Goal: Obtain resource: Download file/media

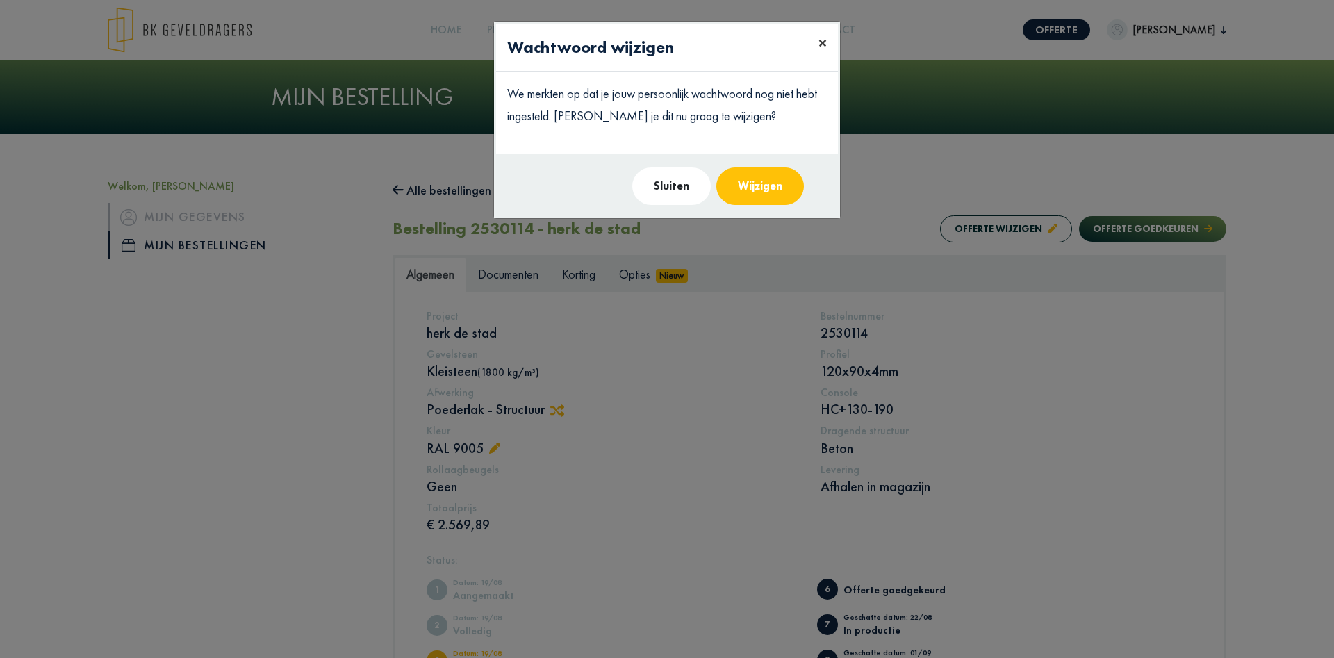
click at [817, 48] on button "×" at bounding box center [823, 43] width 31 height 39
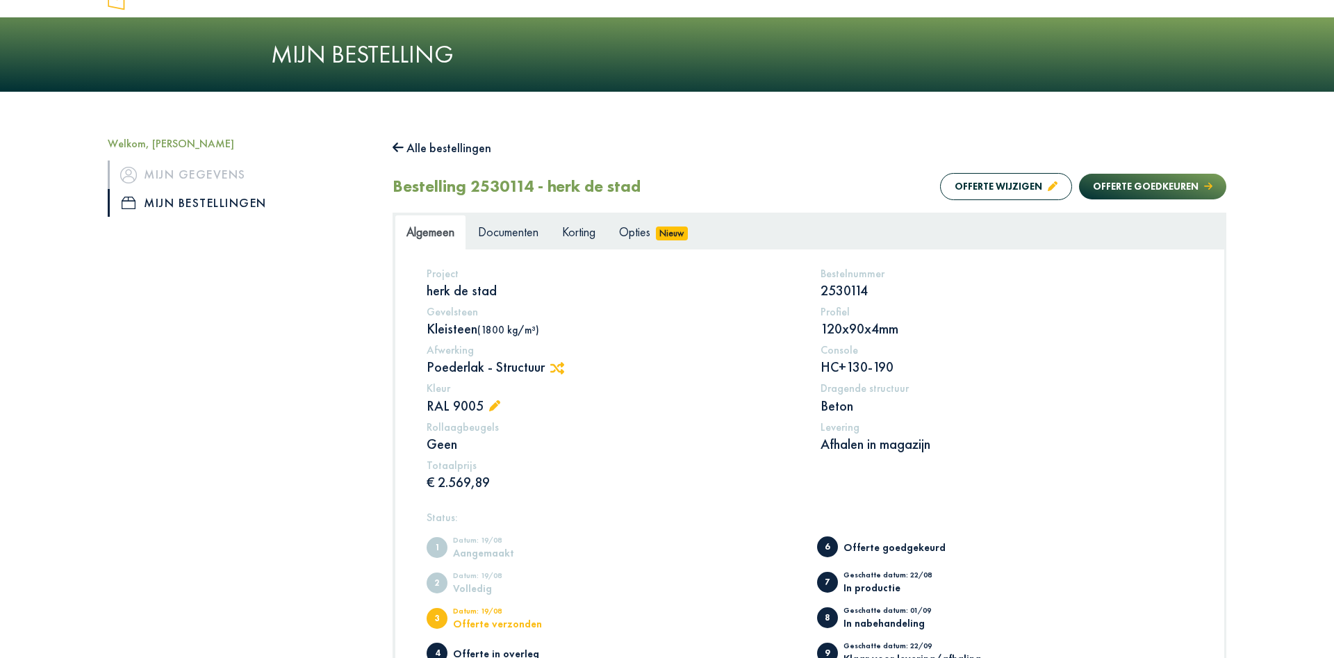
scroll to position [38, 0]
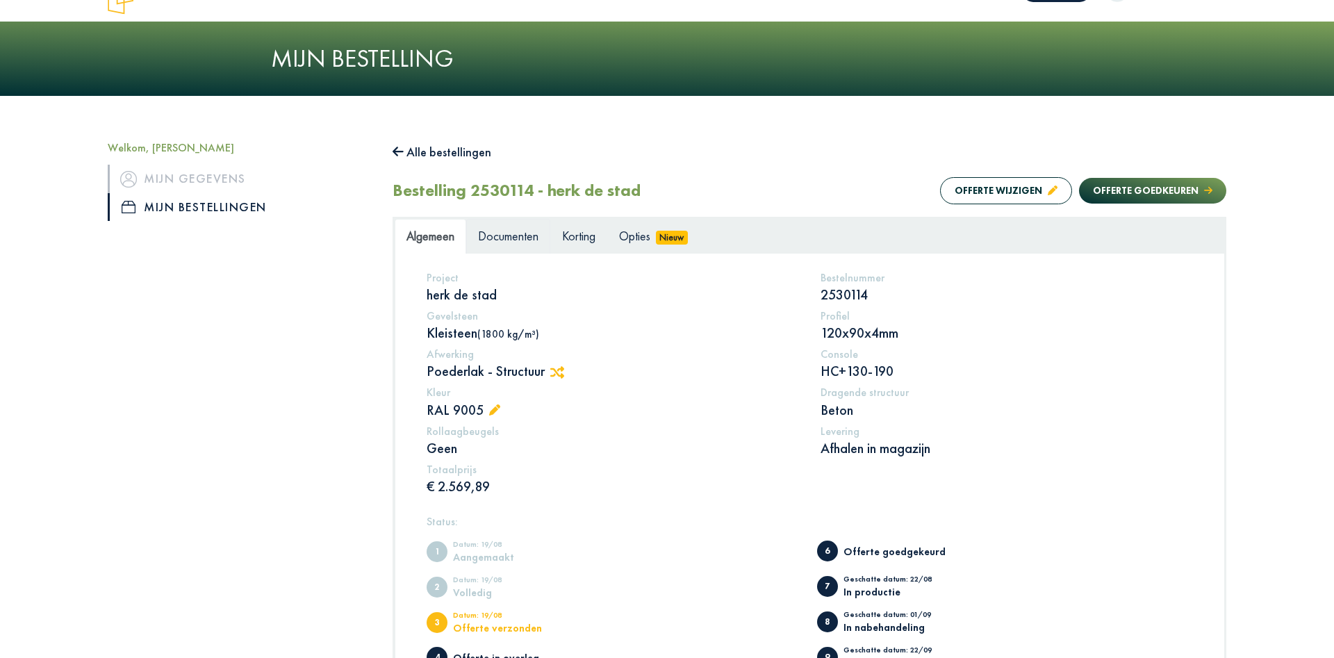
click at [525, 240] on span "Documenten" at bounding box center [508, 236] width 60 height 16
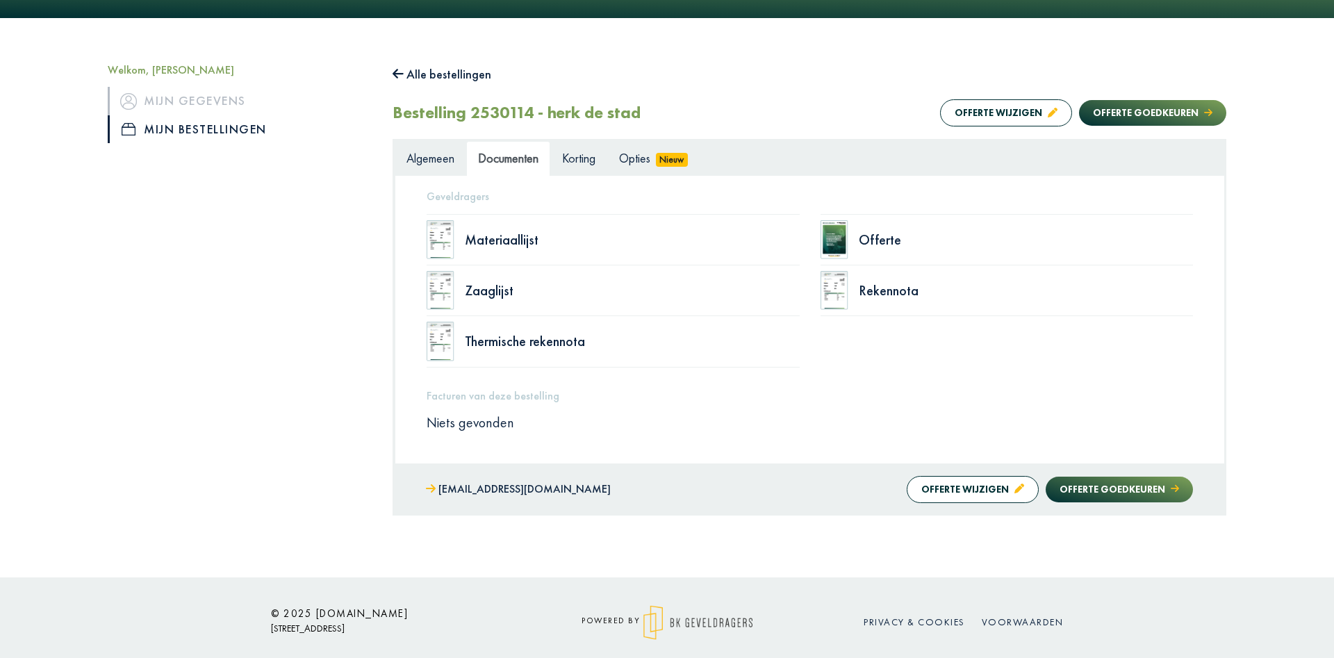
scroll to position [126, 0]
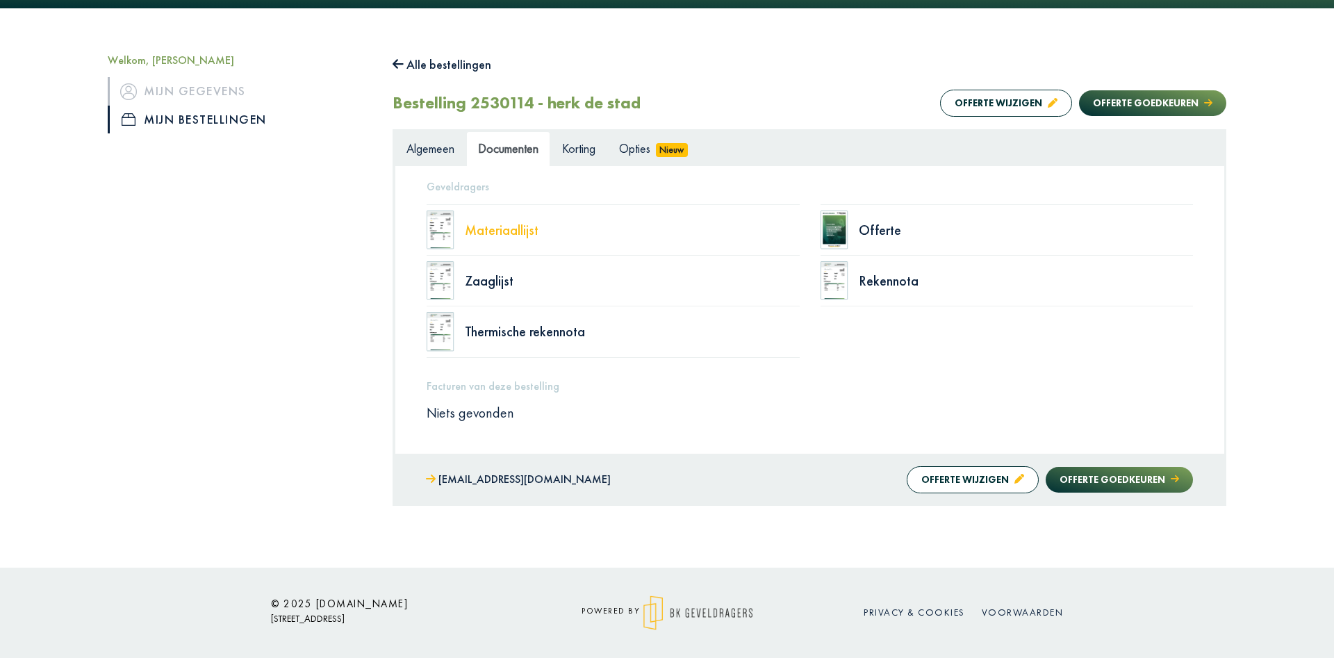
click at [493, 235] on div "Materiaallijst" at bounding box center [632, 230] width 335 height 14
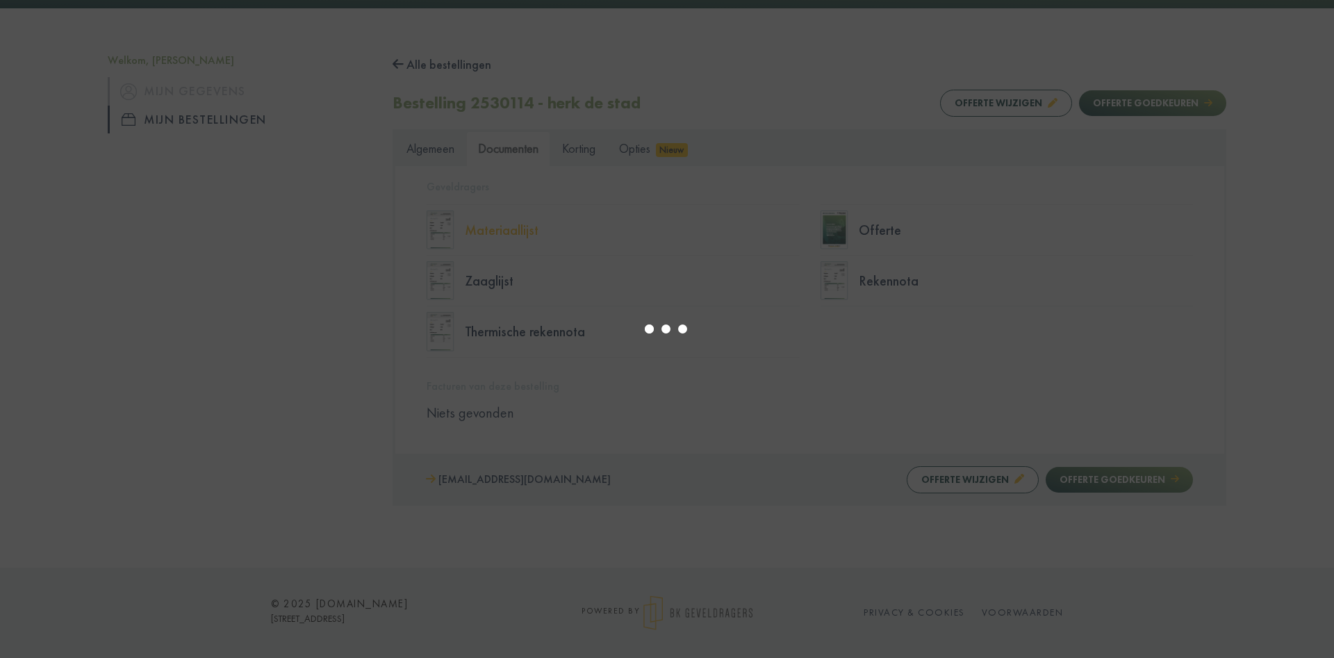
select select "******"
type input "*"
select select "****"
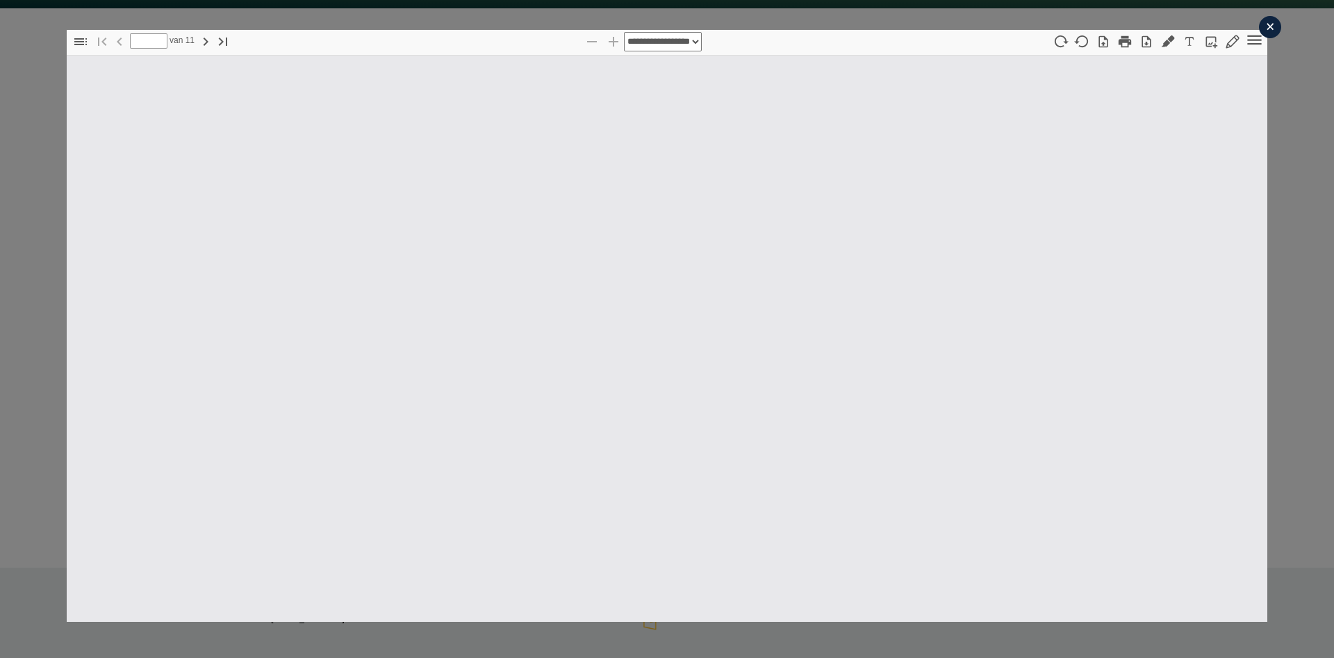
type input "*"
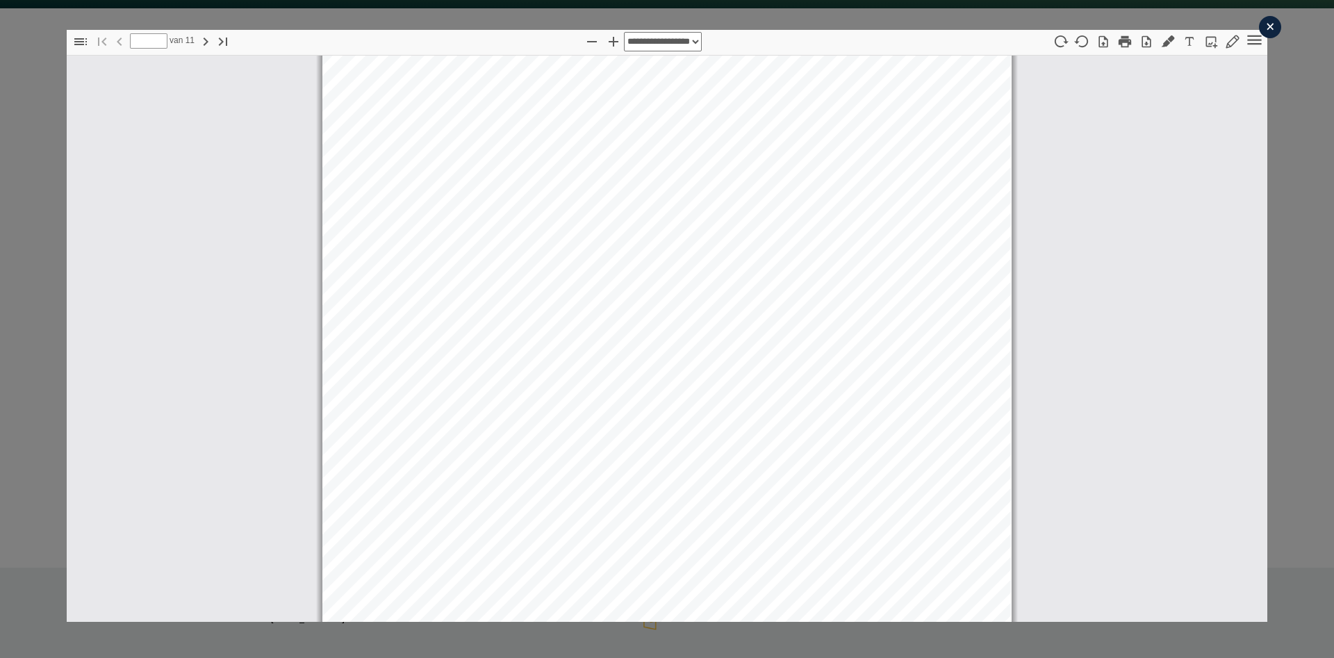
select select "****"
type input "*"
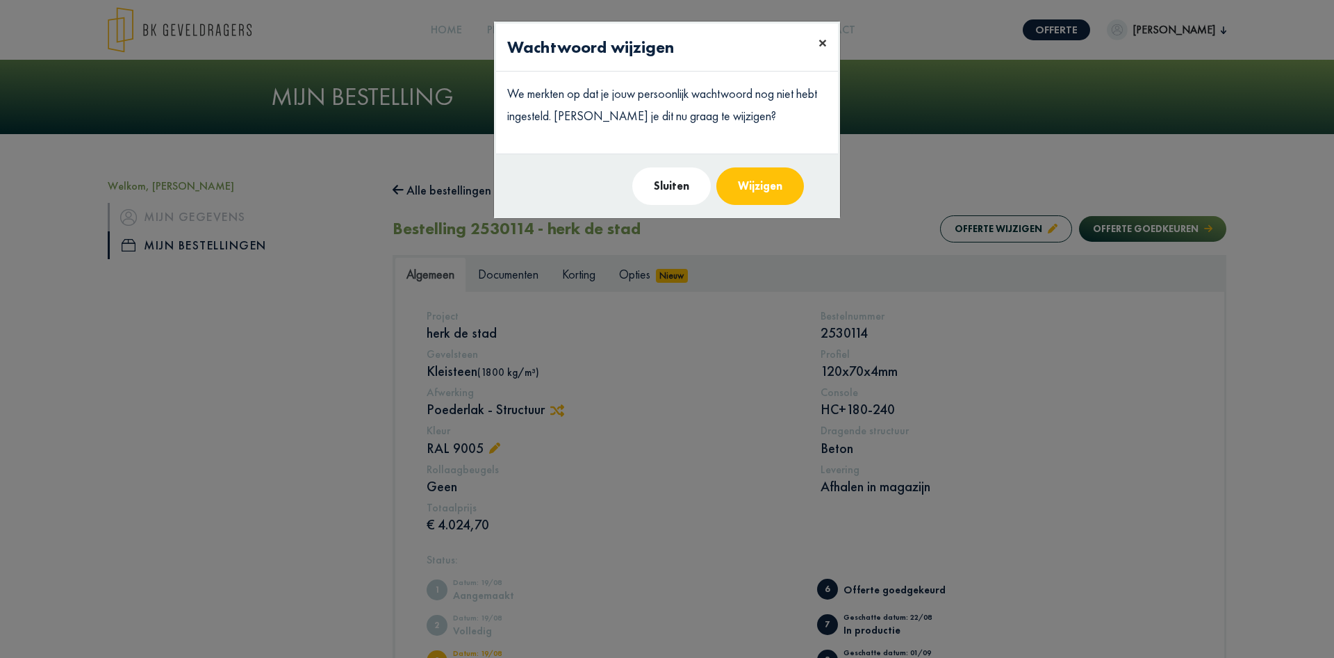
click at [821, 42] on span "×" at bounding box center [823, 43] width 8 height 22
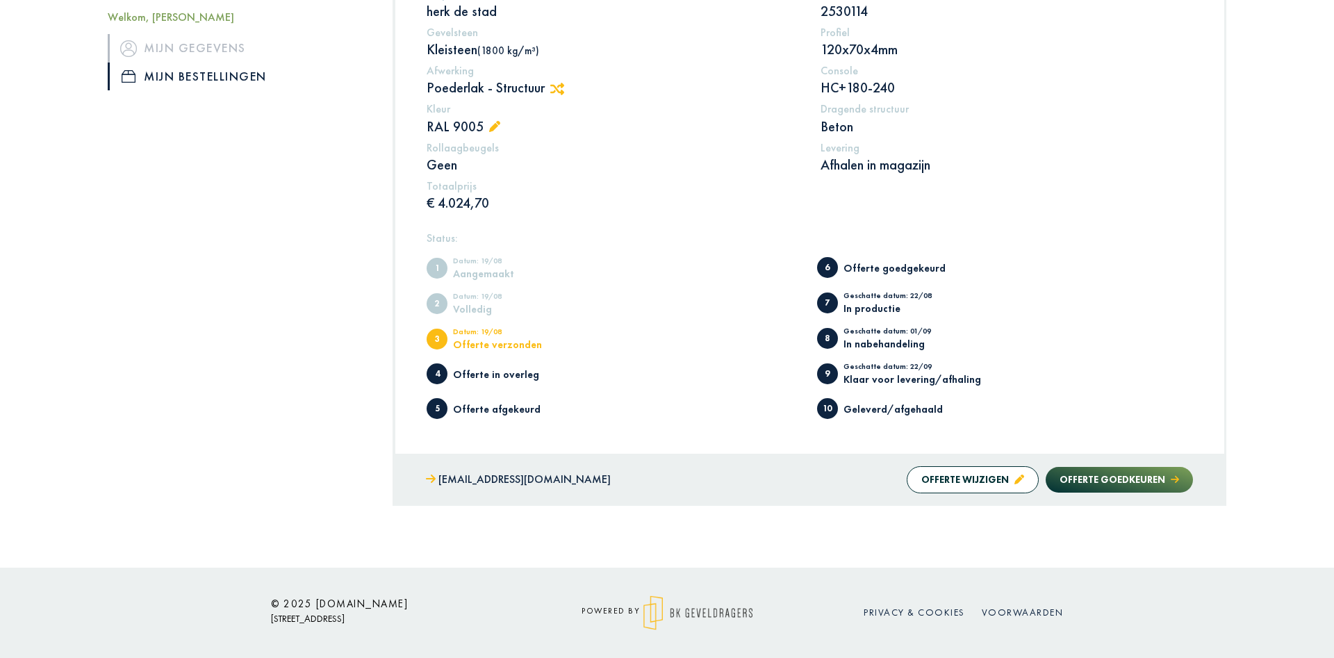
scroll to position [109, 0]
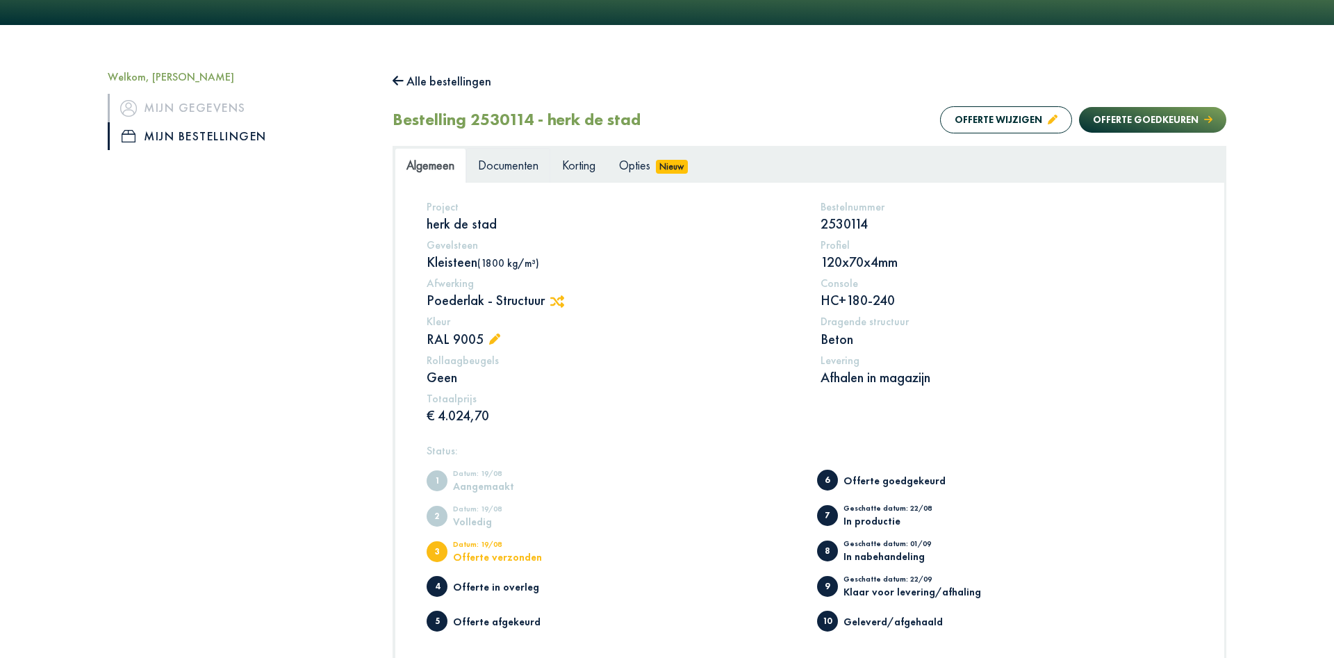
click at [536, 163] on span "Documenten" at bounding box center [508, 165] width 60 height 16
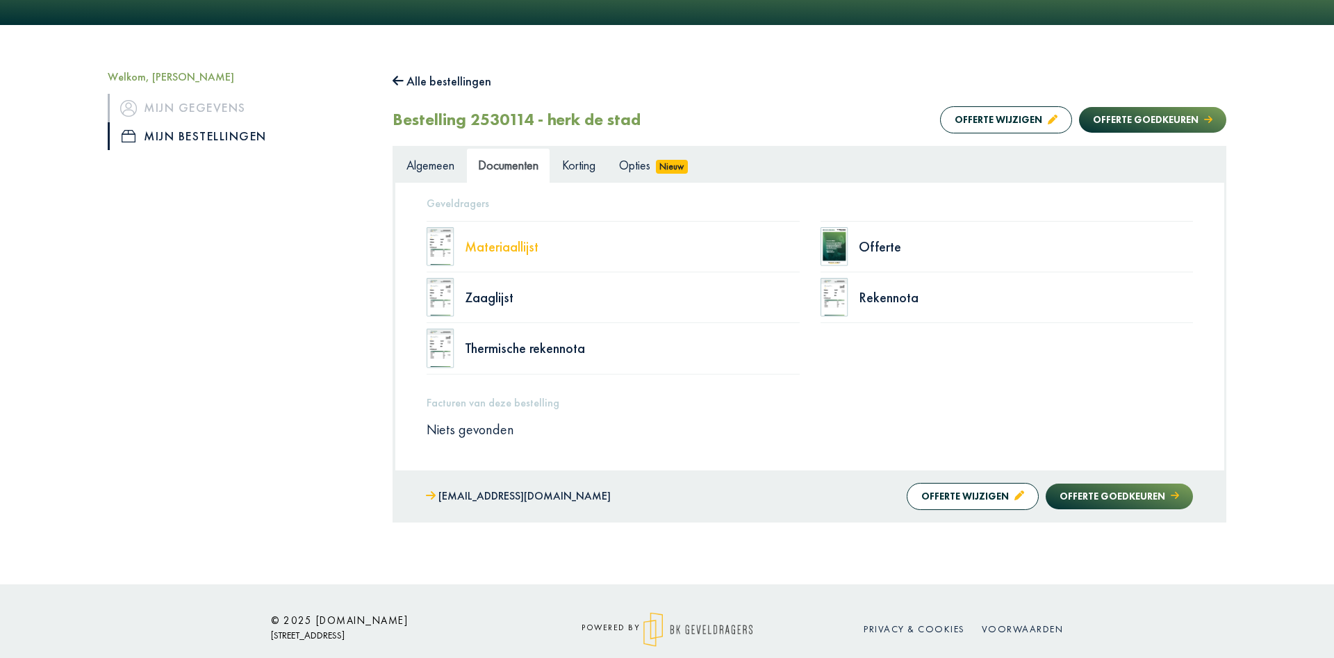
click at [499, 246] on div "Materiaallijst" at bounding box center [632, 247] width 335 height 14
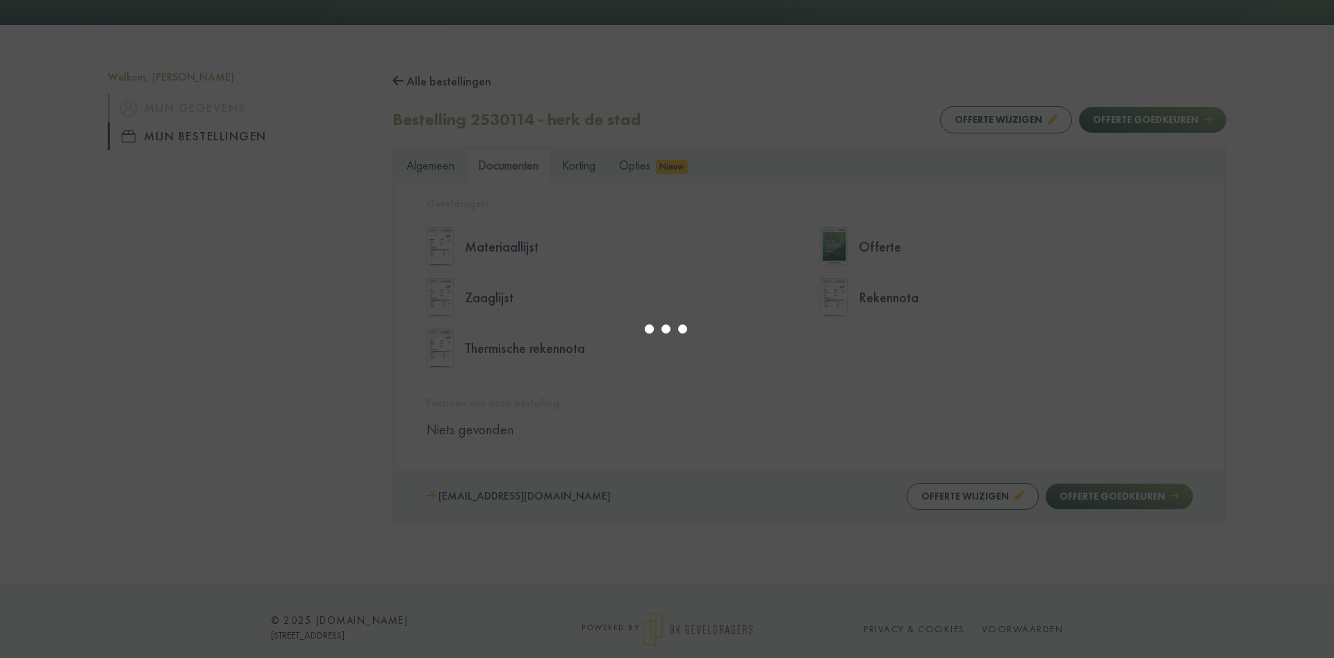
select select "******"
type input "*"
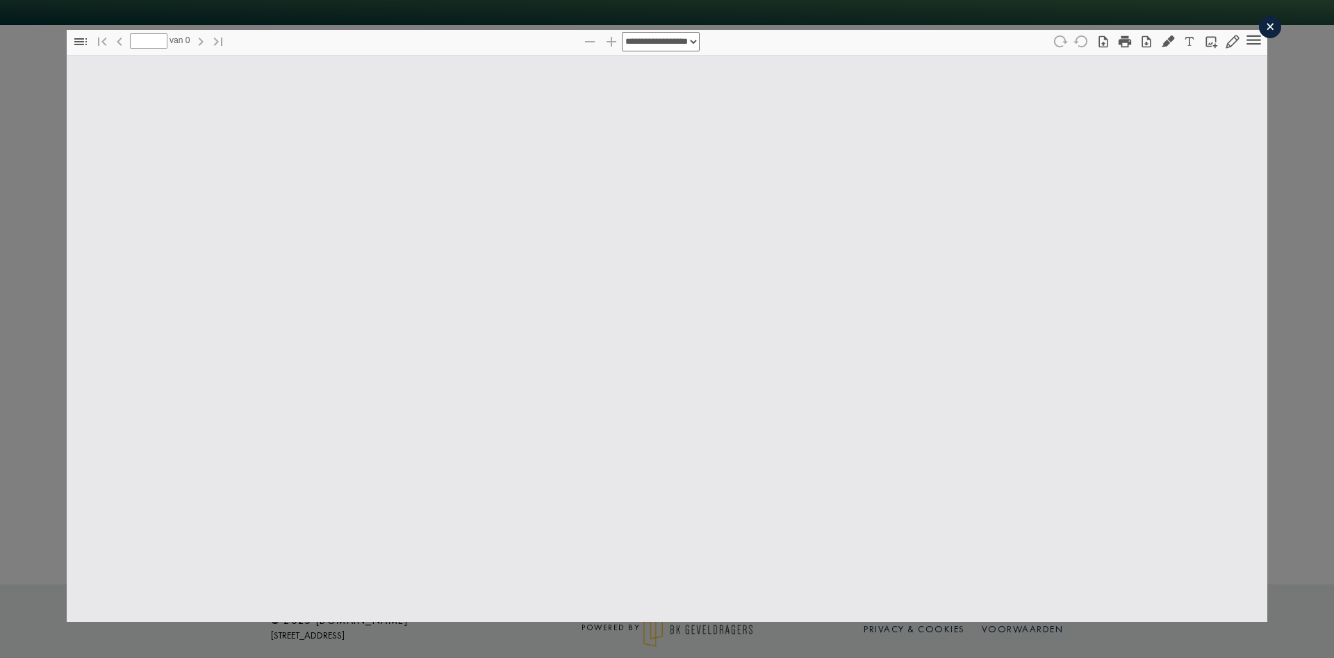
select select "******"
type input "*"
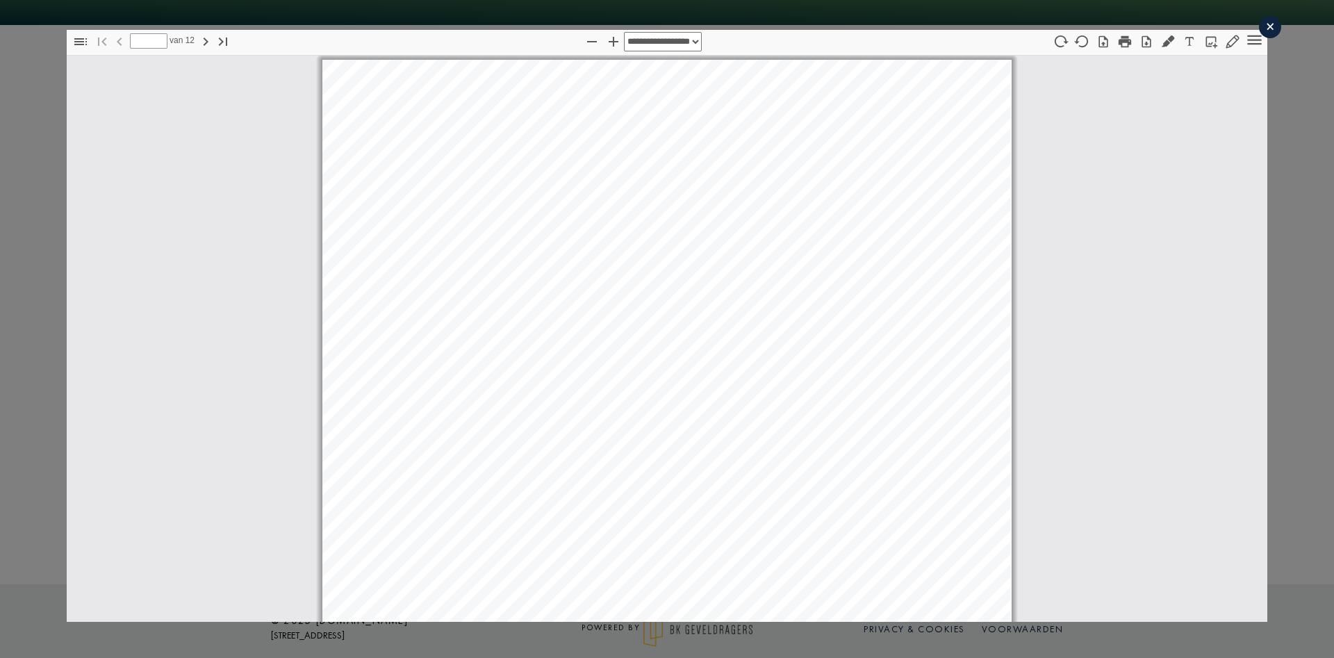
scroll to position [7, 0]
select select "****"
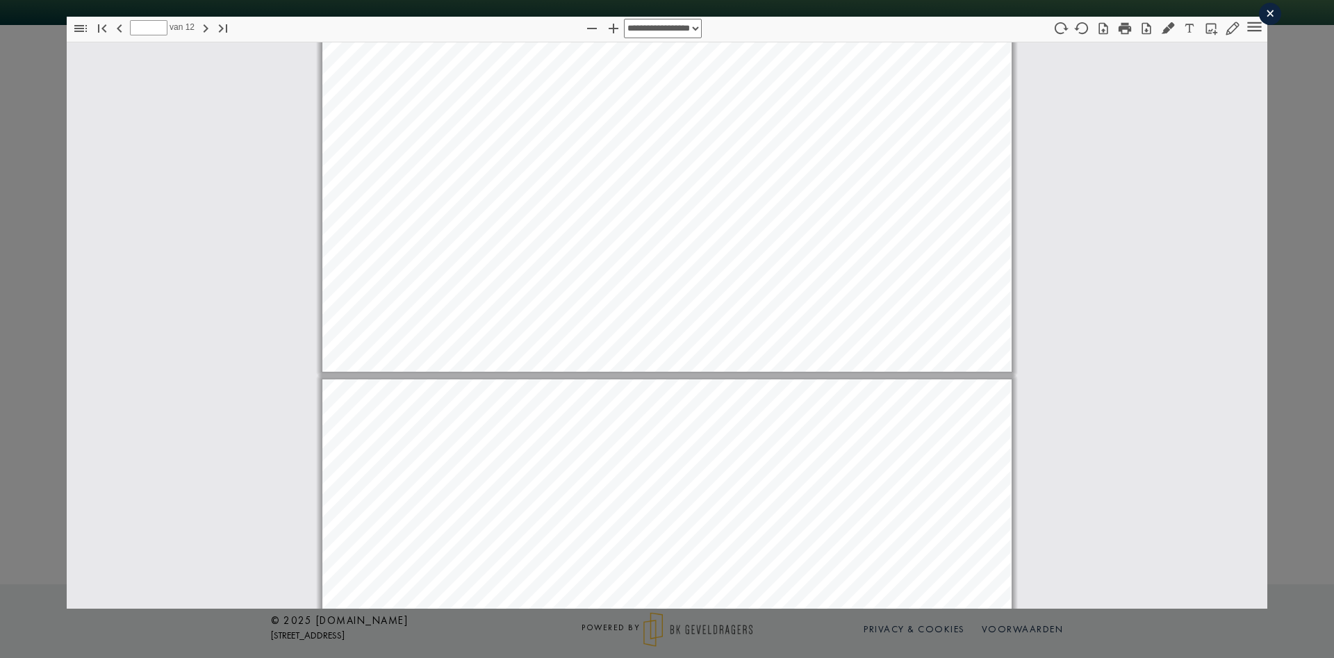
scroll to position [3410, 0]
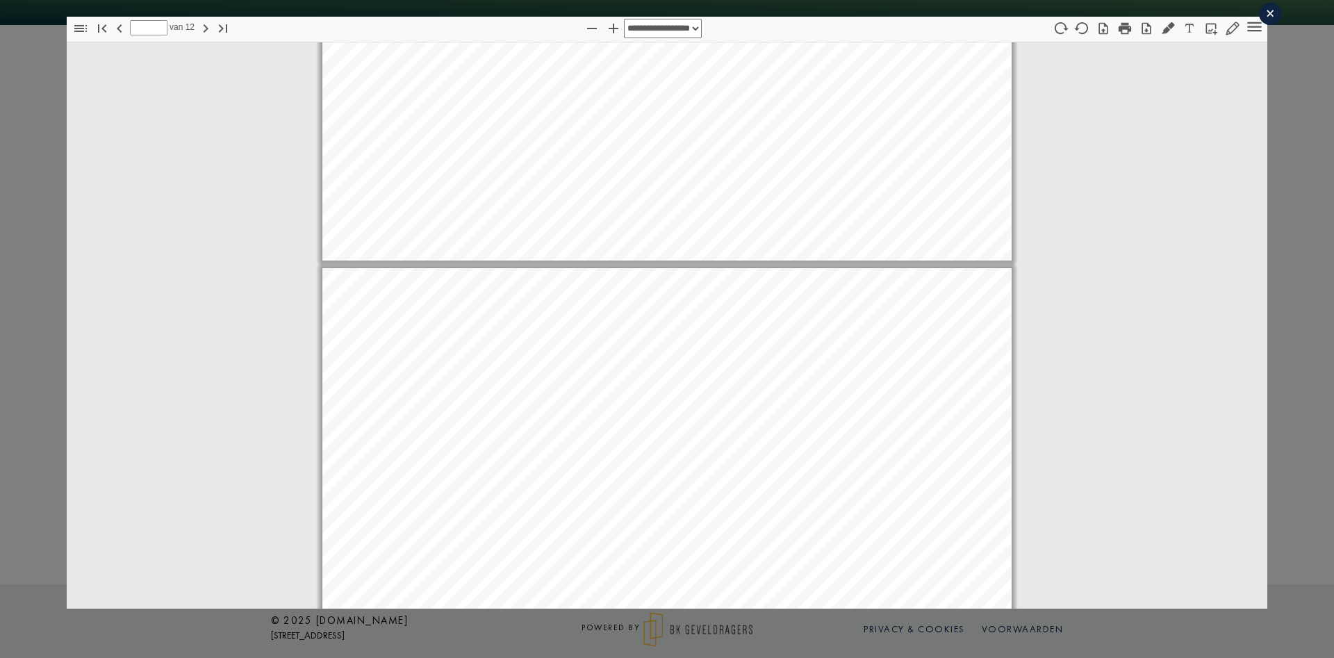
type input "*"
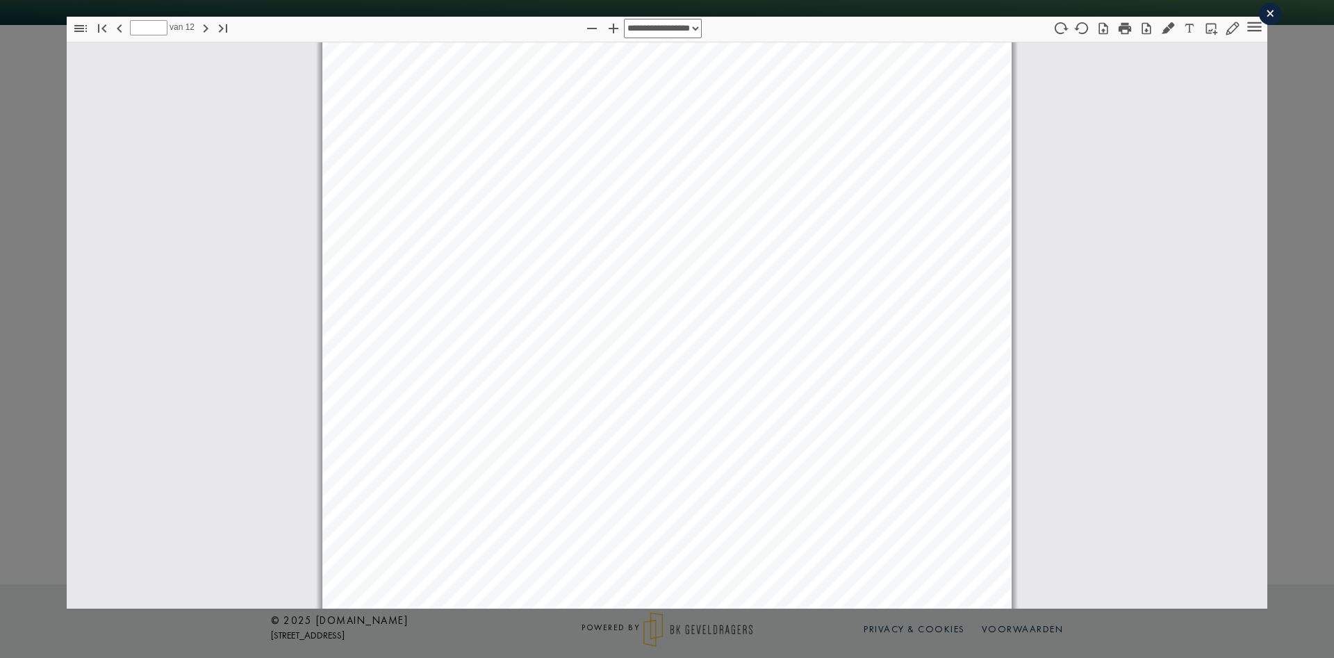
scroll to position [2034, 0]
click at [1125, 29] on icon "button" at bounding box center [1125, 29] width 13 height 12
click at [1125, 40] on pdf-print at bounding box center [1125, 29] width 22 height 25
click at [1124, 35] on icon "button" at bounding box center [1125, 28] width 15 height 15
click at [1124, 32] on icon "button" at bounding box center [1125, 28] width 15 height 15
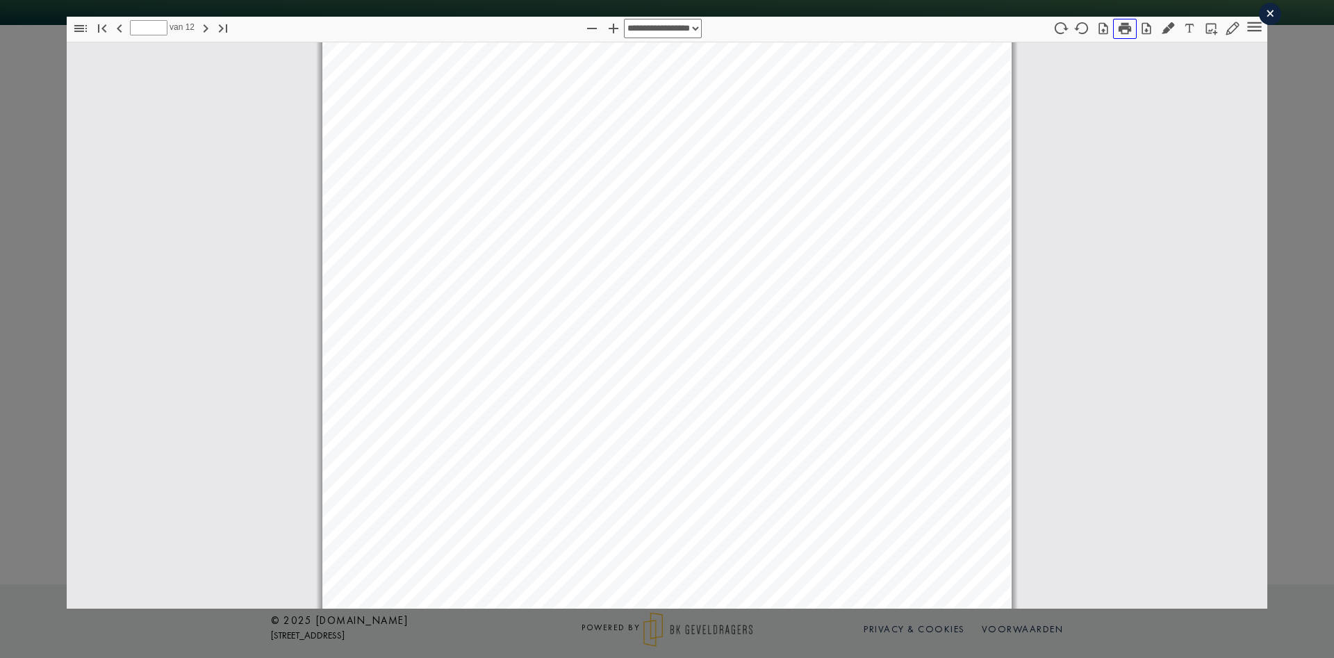
click at [1117, 32] on button "button" at bounding box center [1125, 29] width 24 height 20
click at [1122, 34] on icon "button" at bounding box center [1125, 29] width 13 height 12
click at [1123, 35] on icon "button" at bounding box center [1125, 28] width 15 height 15
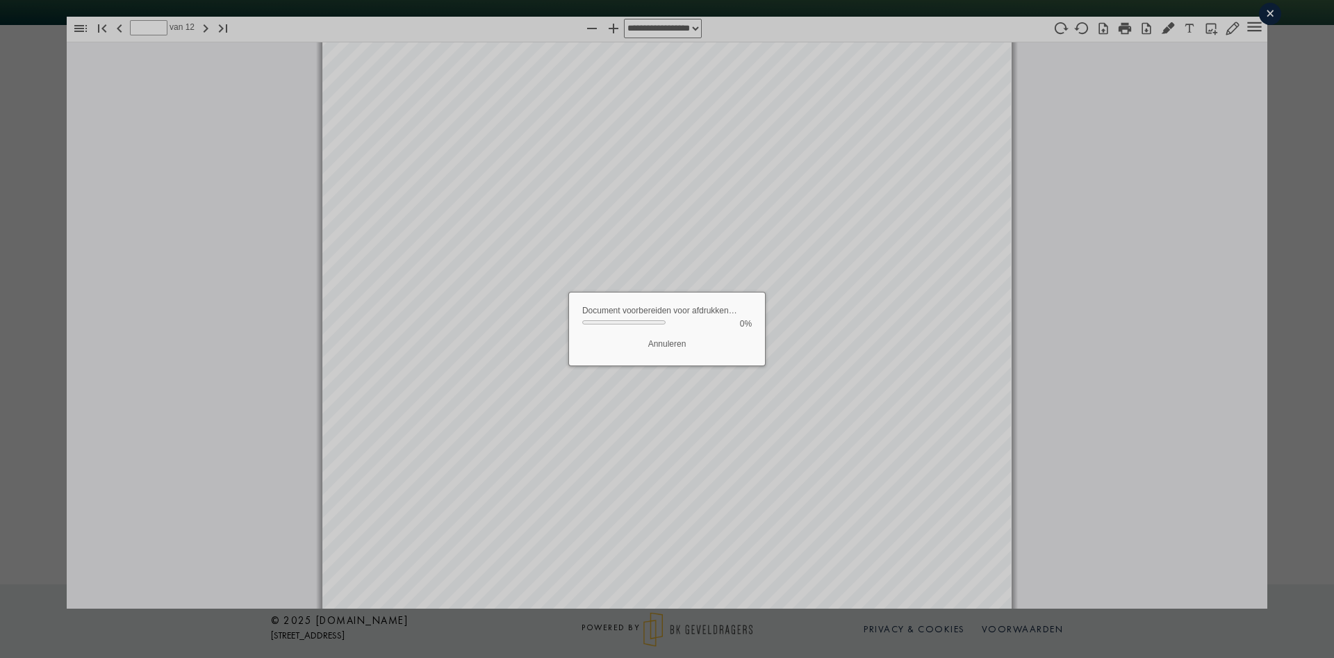
click at [766, 292] on dialog "Document voorbereiden voor afdrukken… ⁨0⁩% Annuleren" at bounding box center [666, 329] width 197 height 74
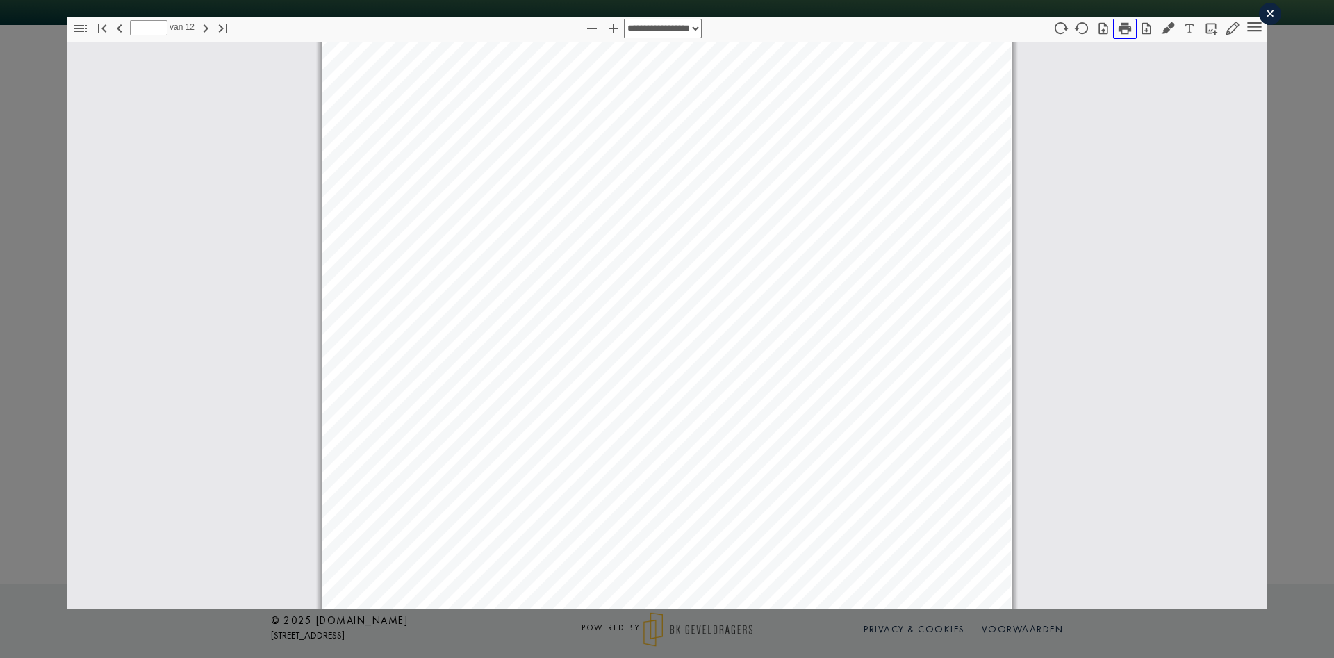
click at [1123, 31] on icon "button" at bounding box center [1125, 28] width 15 height 15
click at [1129, 38] on button "button" at bounding box center [1125, 29] width 24 height 20
click at [1118, 25] on icon "button" at bounding box center [1125, 28] width 15 height 15
click at [1271, 17] on div "×" at bounding box center [1270, 14] width 22 height 22
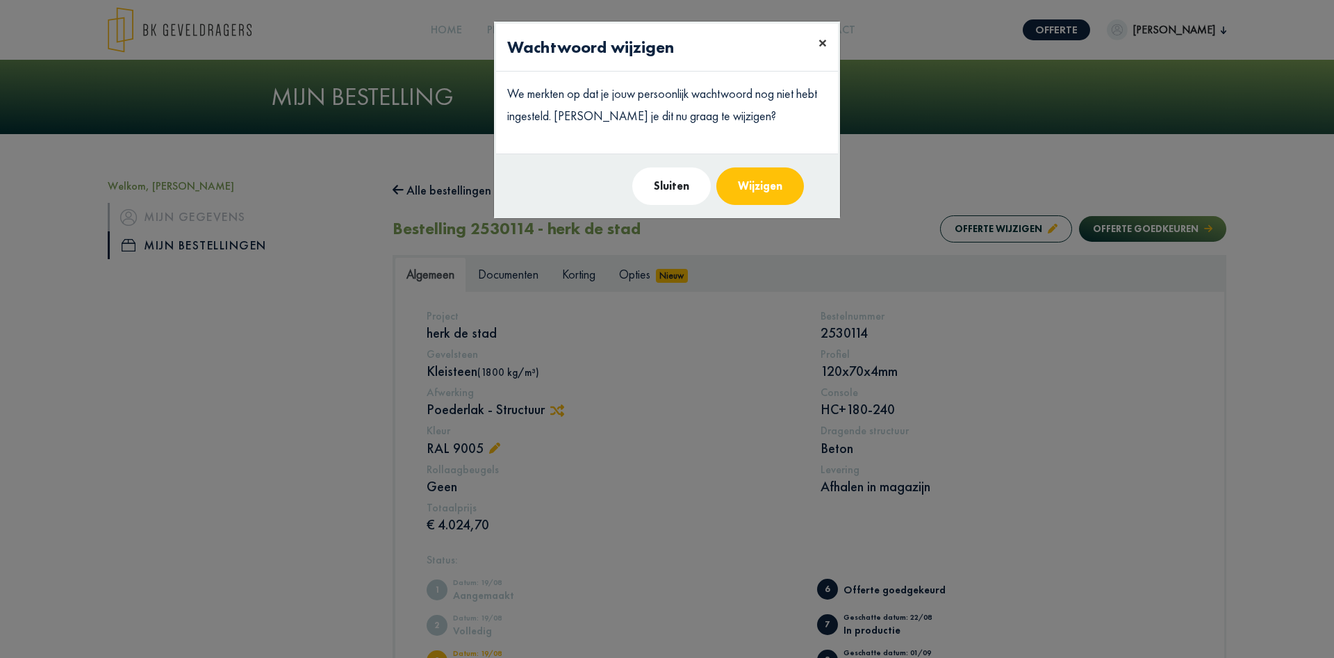
click at [823, 41] on span "×" at bounding box center [823, 43] width 8 height 22
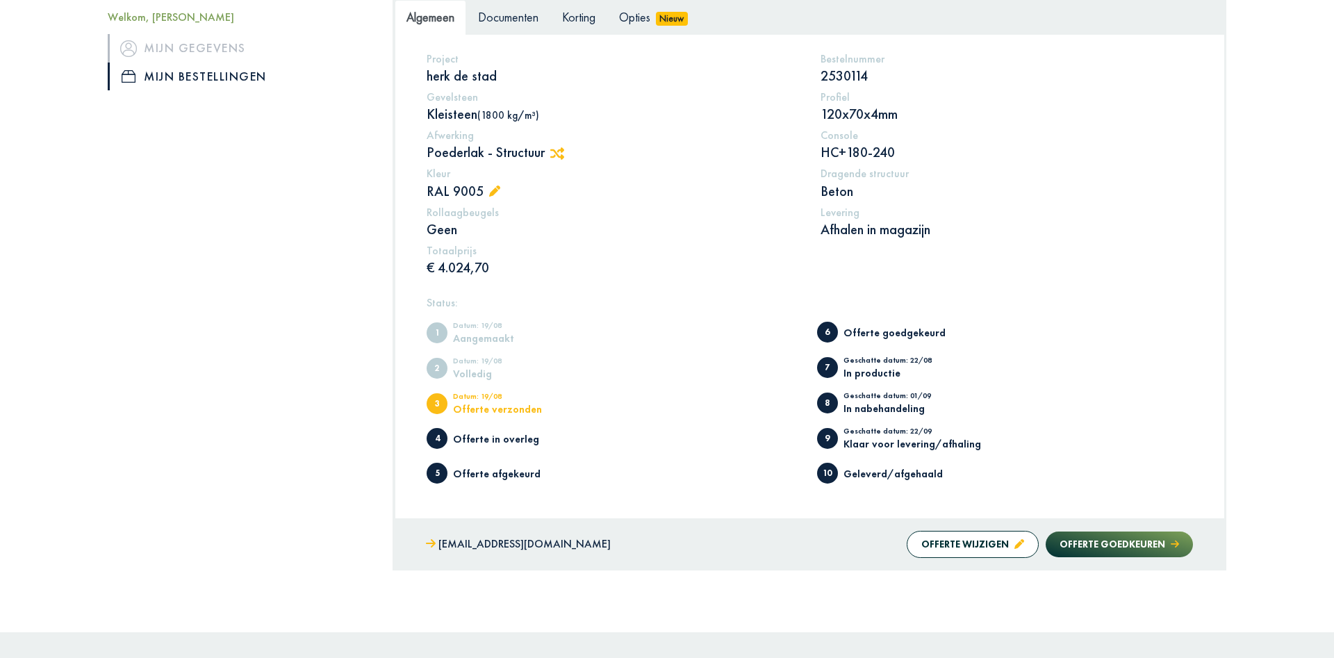
scroll to position [284, 0]
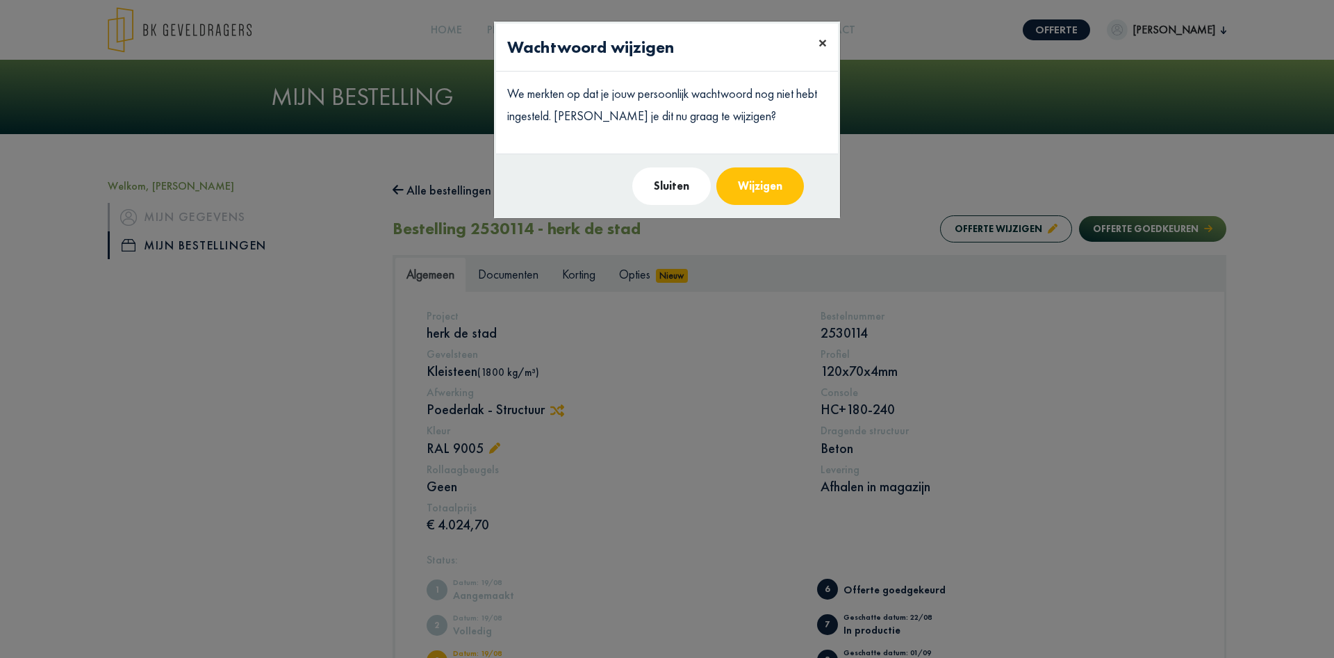
click at [821, 42] on span "×" at bounding box center [823, 43] width 8 height 22
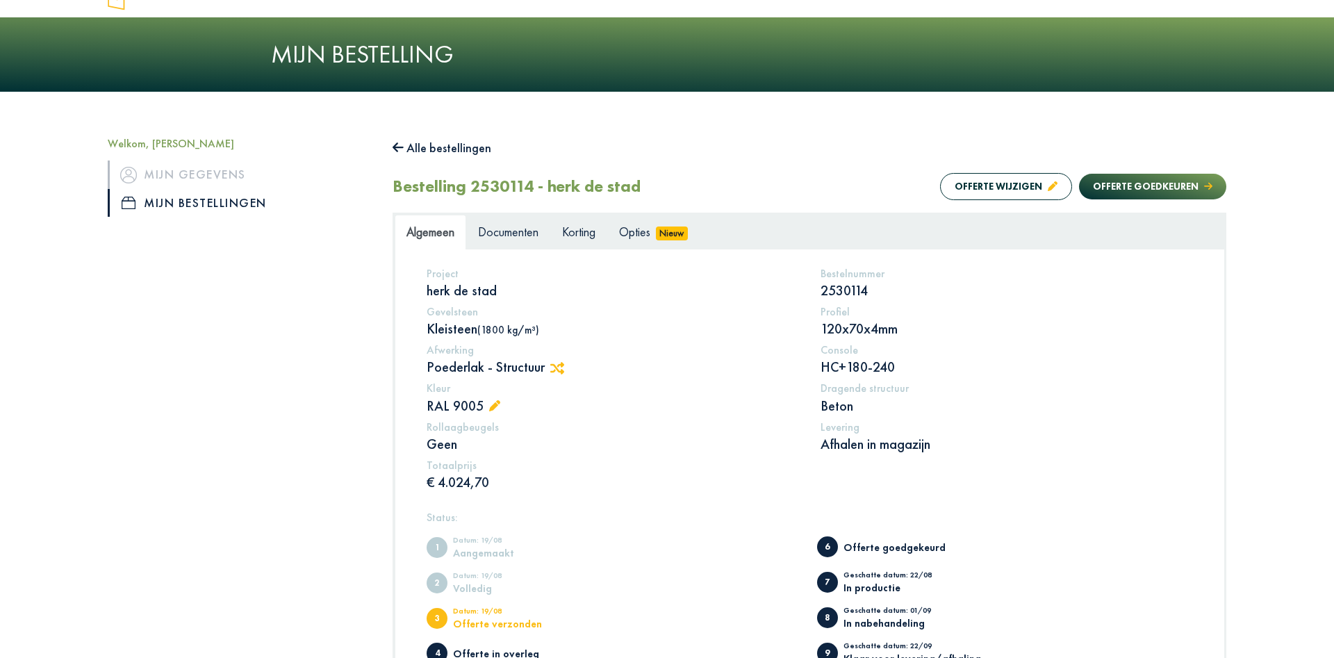
scroll to position [71, 0]
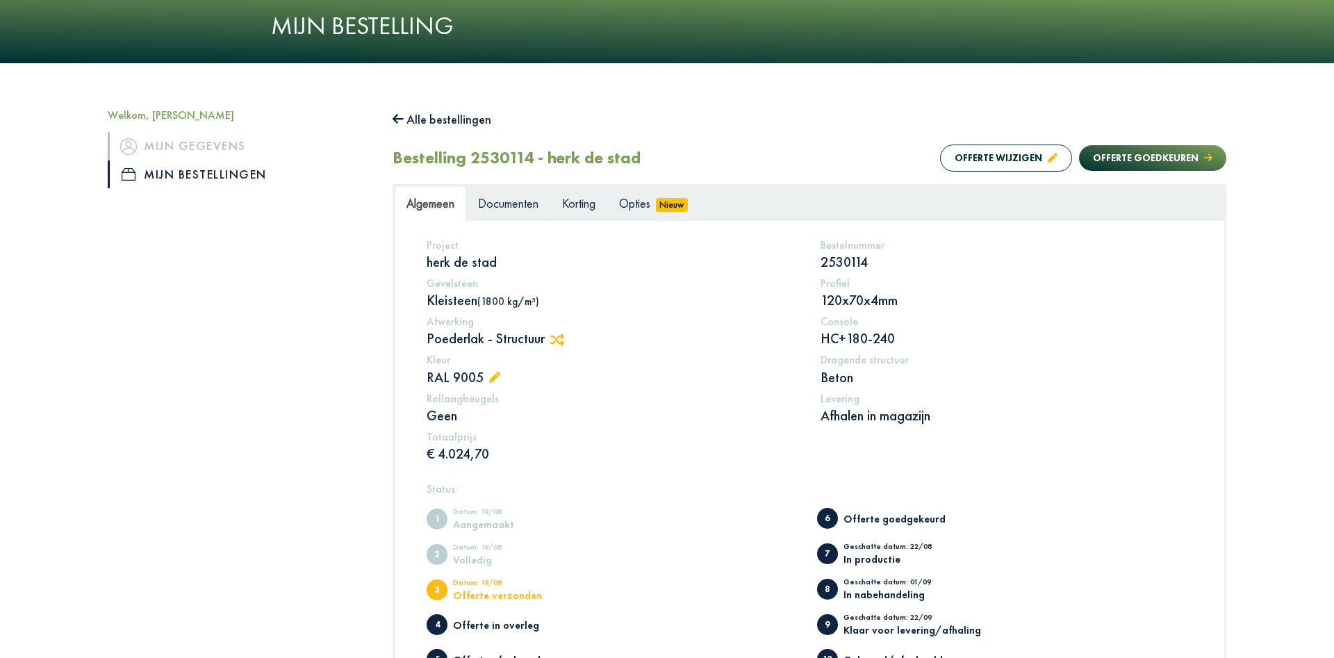
click at [508, 204] on span "Documenten" at bounding box center [508, 203] width 60 height 16
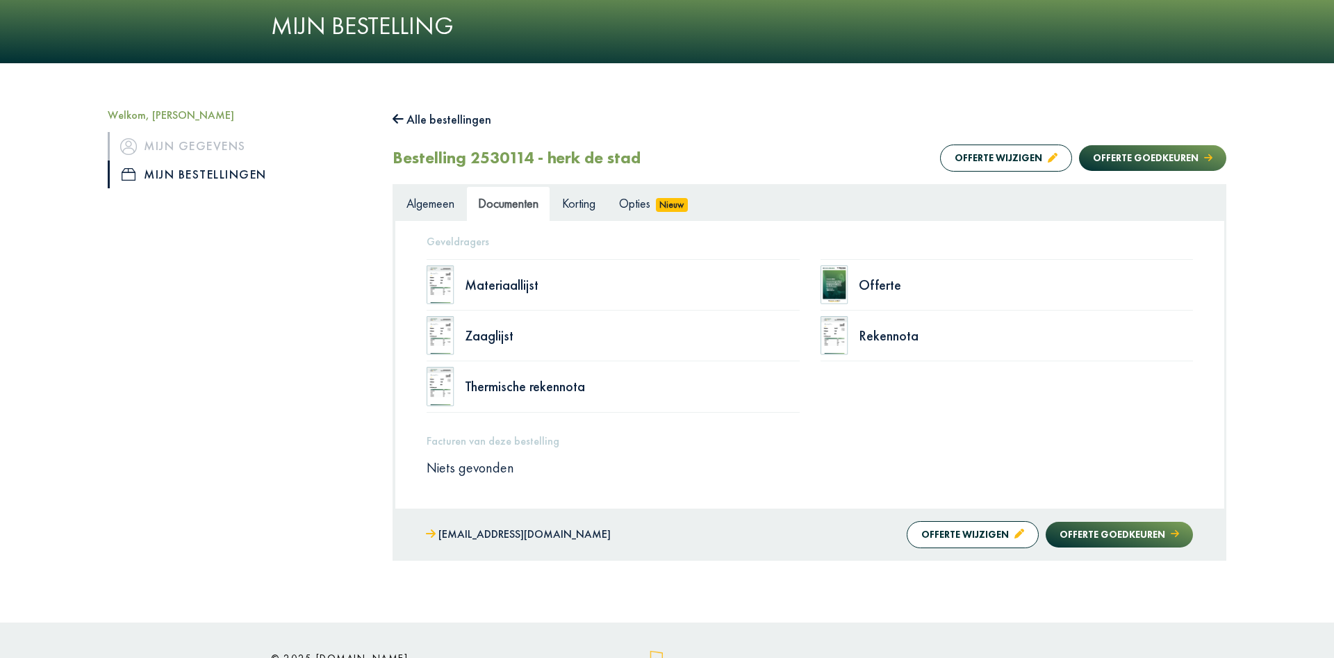
click at [508, 204] on span "Documenten" at bounding box center [508, 203] width 60 height 16
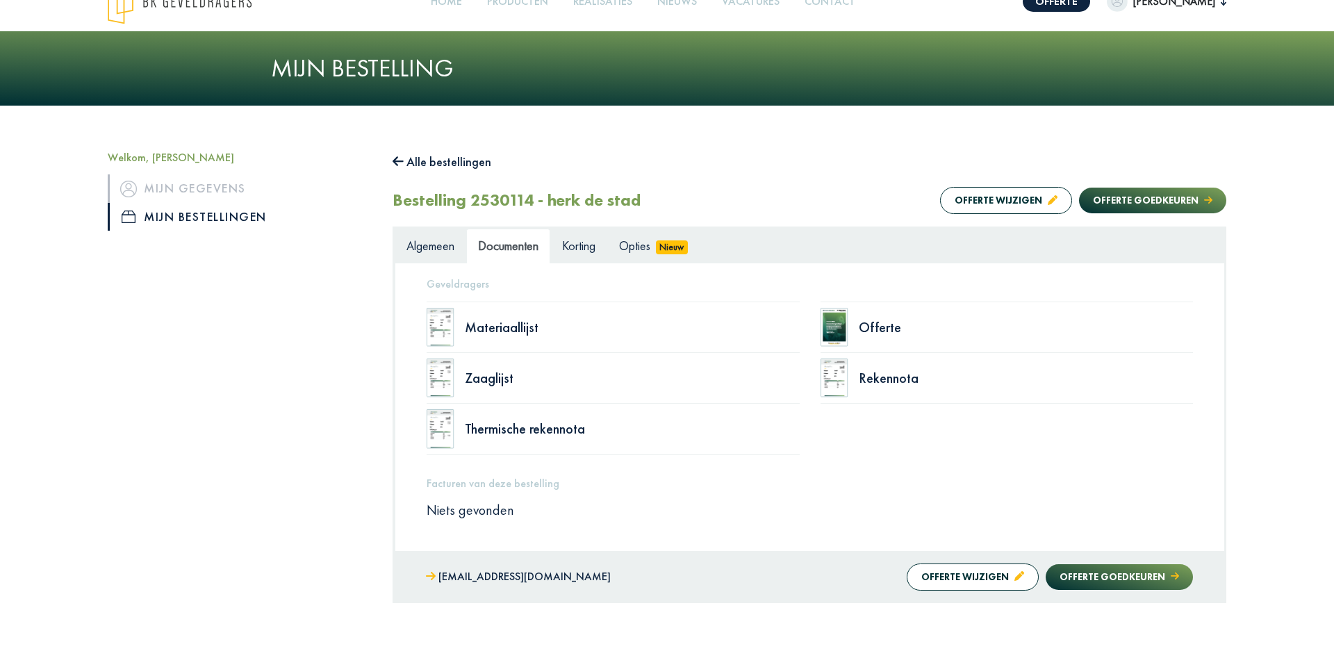
scroll to position [0, 0]
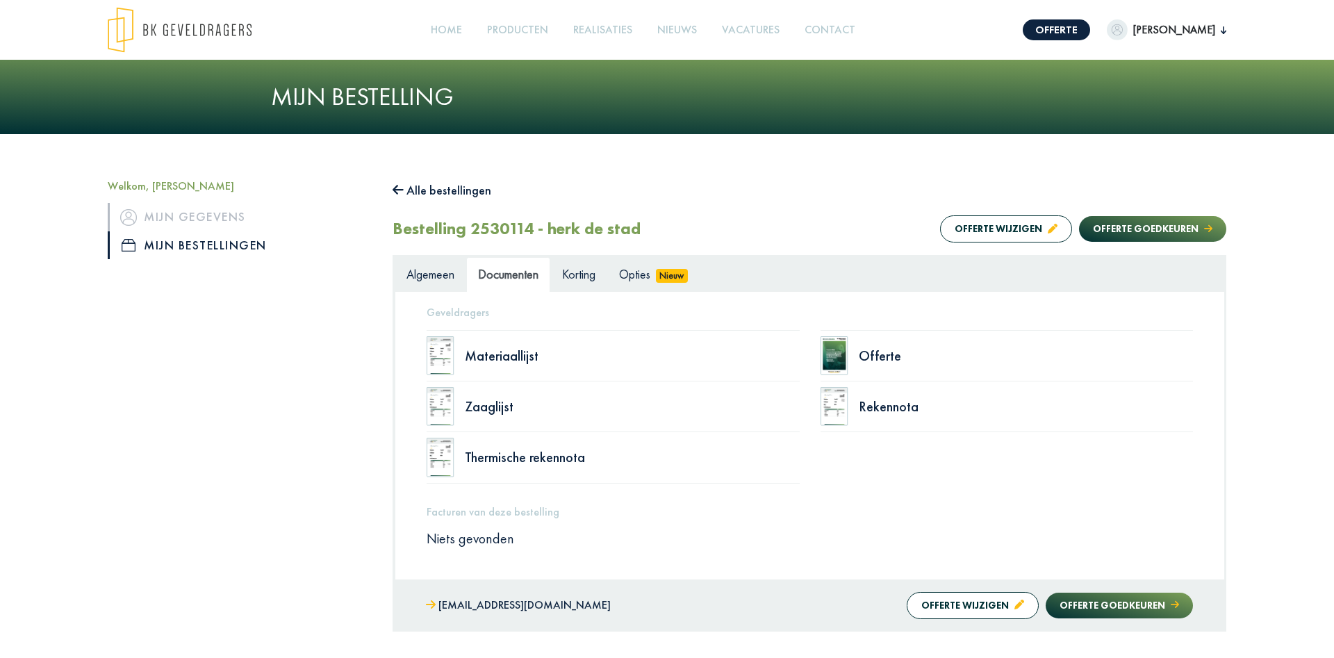
click at [522, 279] on span "Documenten" at bounding box center [508, 274] width 60 height 16
click at [498, 363] on div "Materiaallijst" at bounding box center [632, 356] width 335 height 14
